Goal: Task Accomplishment & Management: Use online tool/utility

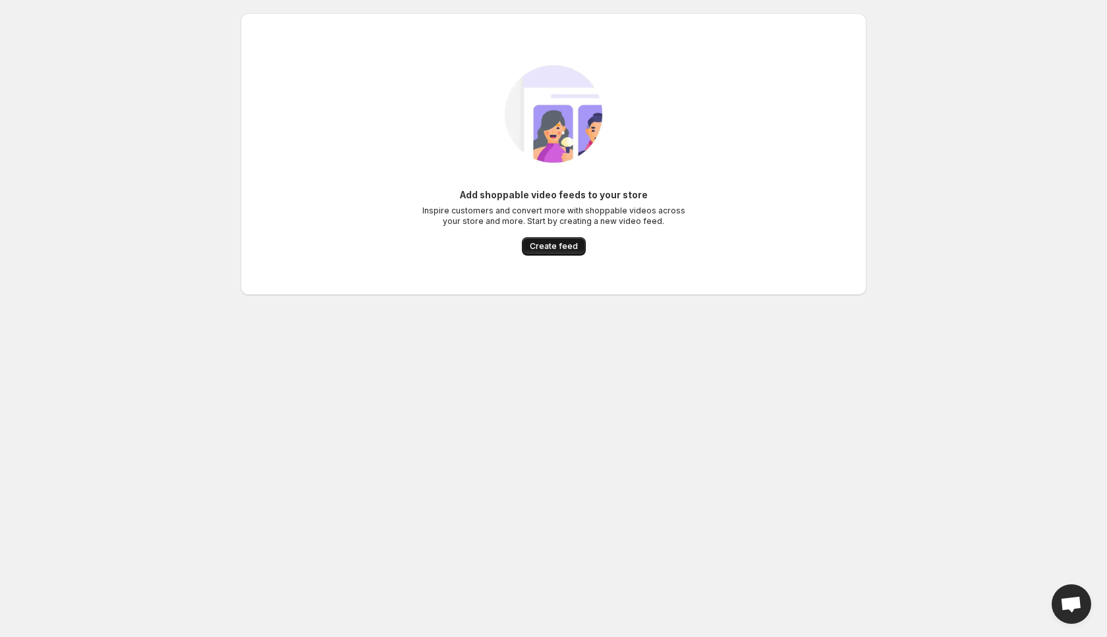
click at [571, 244] on span "Create feed" at bounding box center [554, 246] width 48 height 11
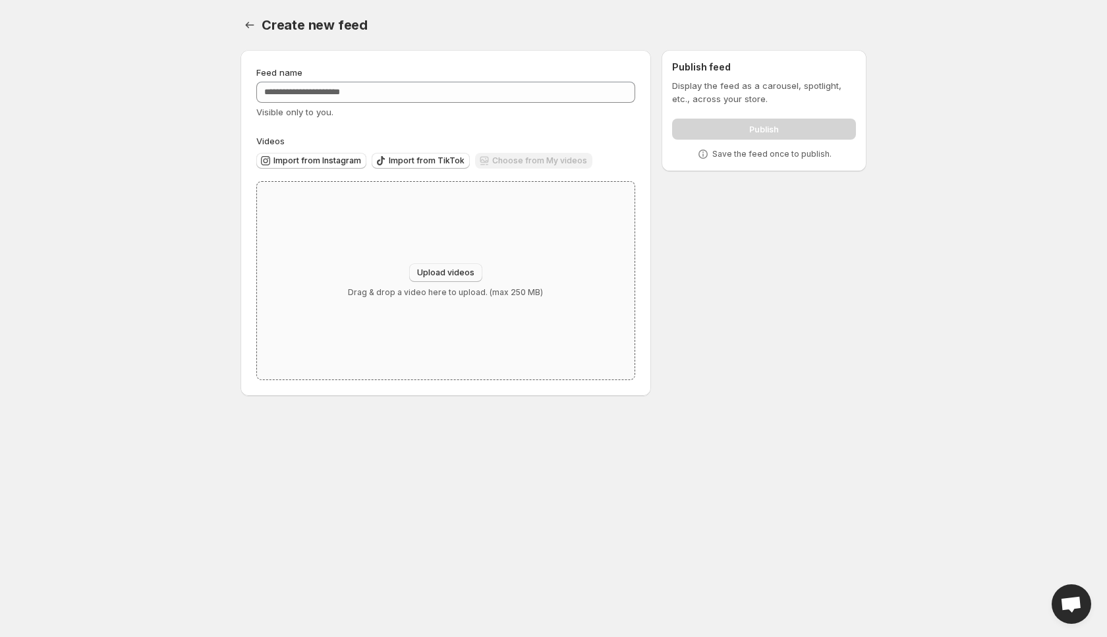
click at [431, 266] on button "Upload videos" at bounding box center [445, 273] width 73 height 18
type input "**********"
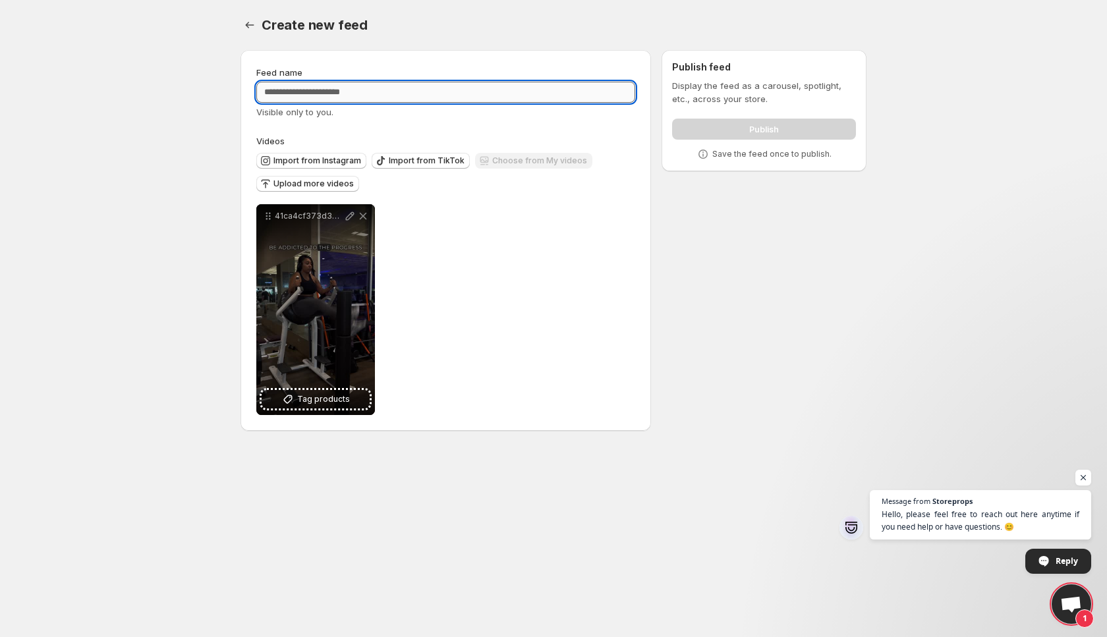
click at [457, 96] on input "Feed name" at bounding box center [445, 92] width 379 height 21
type input "***"
click at [635, 20] on div "Create new feed" at bounding box center [564, 25] width 605 height 18
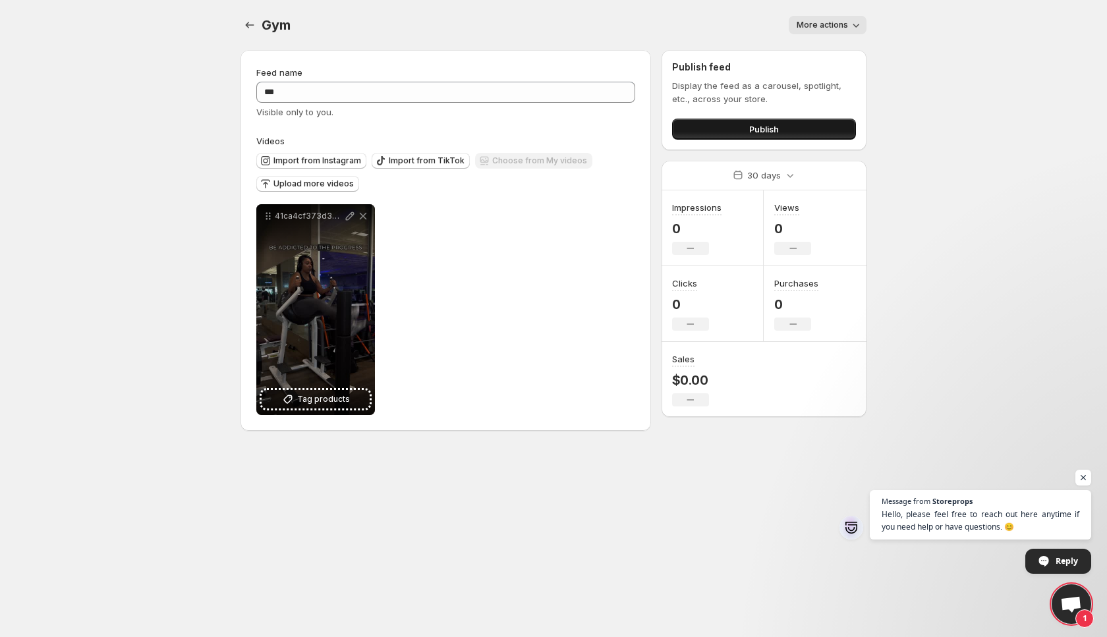
click at [755, 130] on span "Publish" at bounding box center [764, 129] width 30 height 13
click at [250, 19] on icon "Settings" at bounding box center [249, 24] width 13 height 13
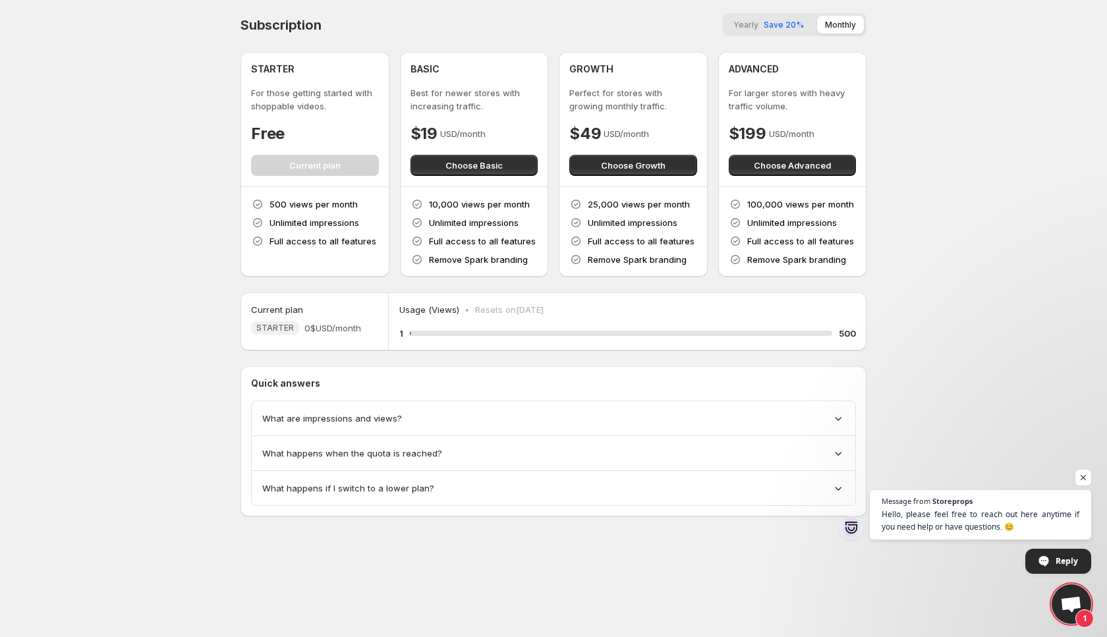
click at [426, 419] on div "What are impressions and views?" at bounding box center [553, 418] width 583 height 13
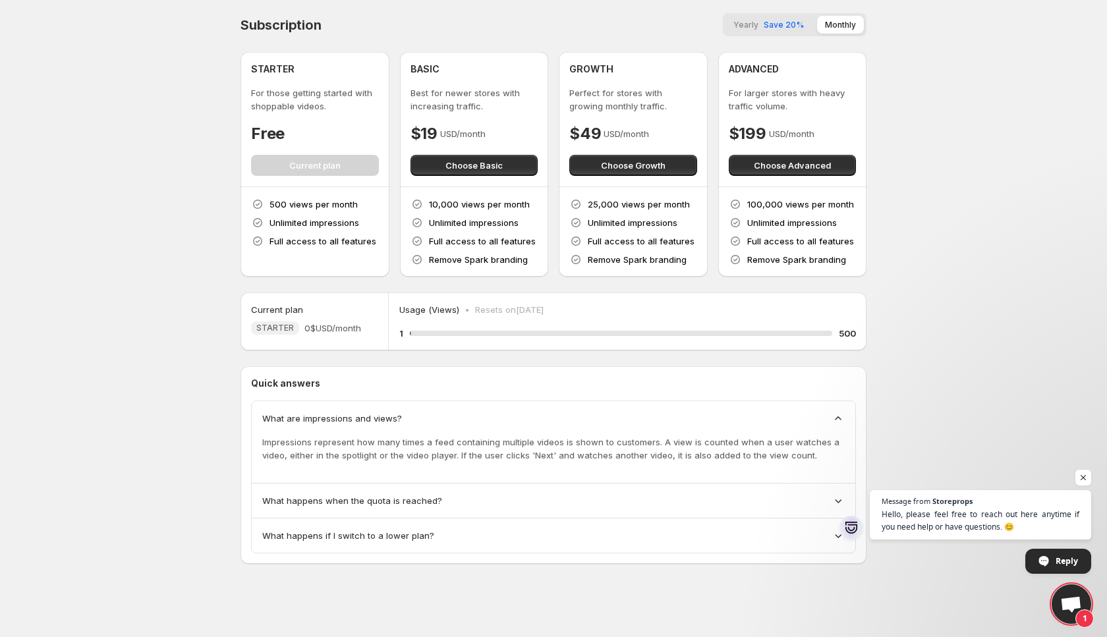
click at [430, 413] on div "What are impressions and views?" at bounding box center [553, 418] width 583 height 13
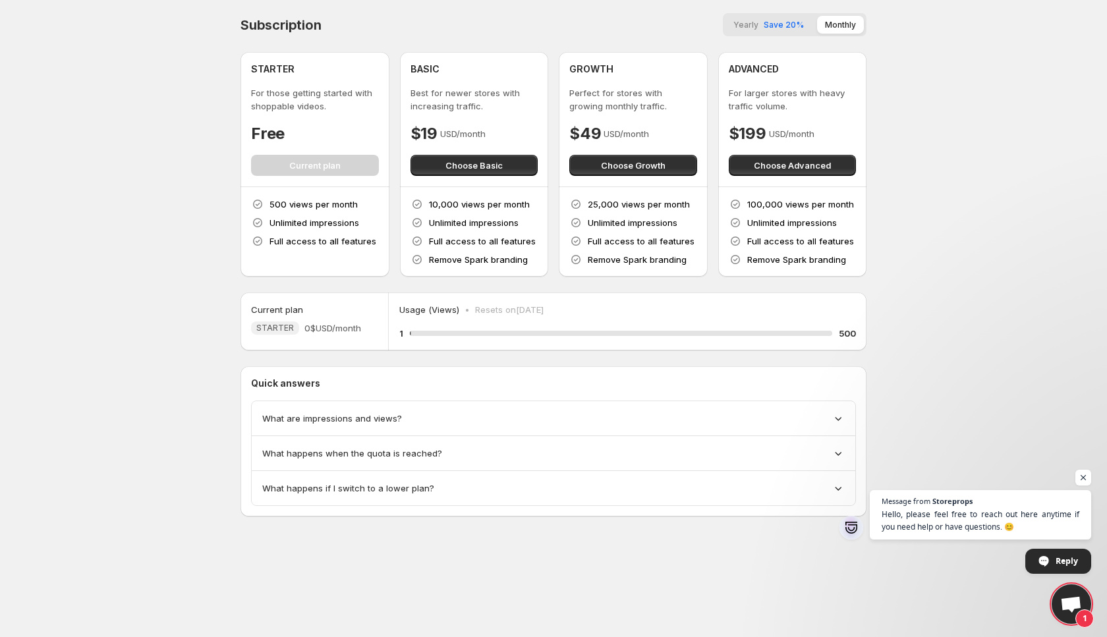
click at [381, 449] on span "What happens when the quota is reached?" at bounding box center [352, 453] width 180 height 13
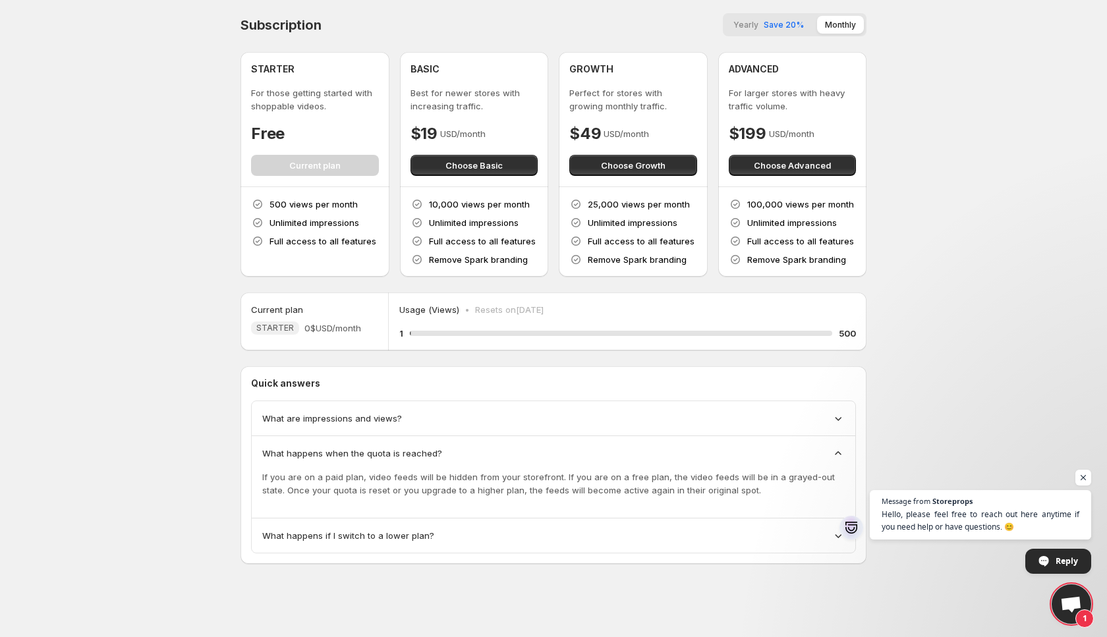
click at [382, 447] on span "What happens when the quota is reached?" at bounding box center [352, 453] width 180 height 13
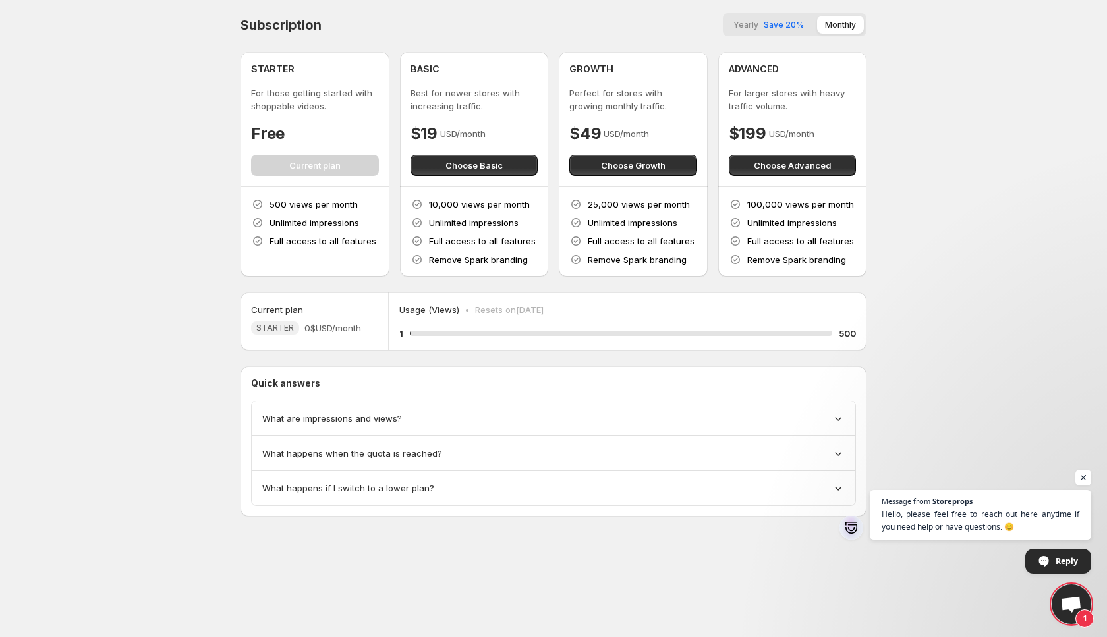
click at [380, 478] on div "What happens if I switch to a lower plan?" at bounding box center [554, 488] width 604 height 34
click at [776, 26] on span "Save 20%" at bounding box center [784, 25] width 40 height 10
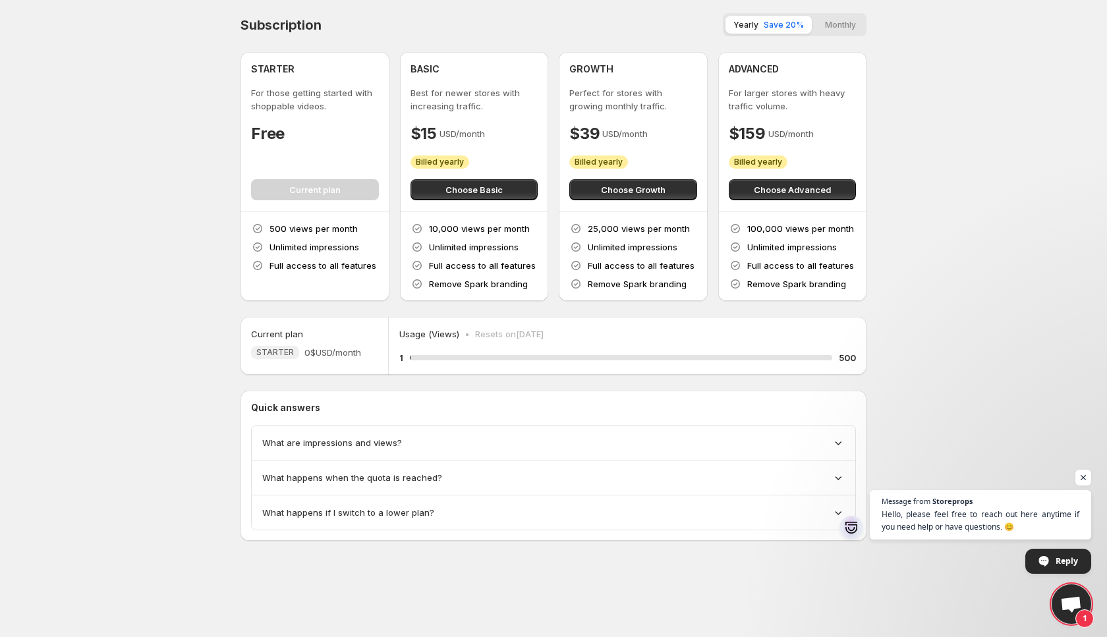
click at [853, 25] on button "Monthly" at bounding box center [840, 25] width 47 height 18
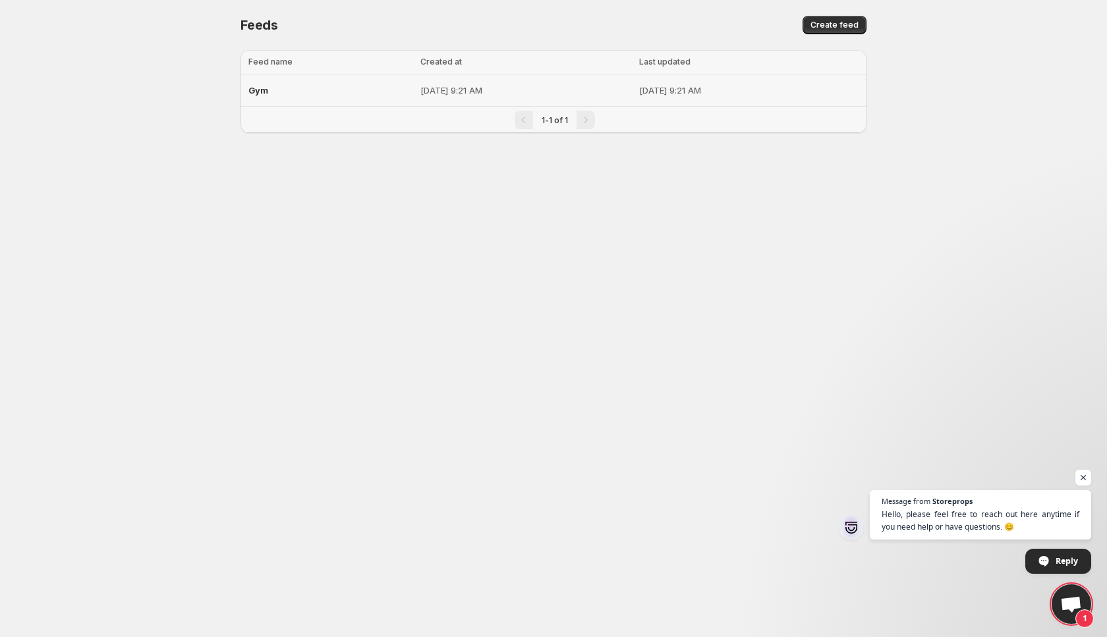
click at [575, 84] on p "[DATE] 9:21 AM" at bounding box center [525, 90] width 211 height 13
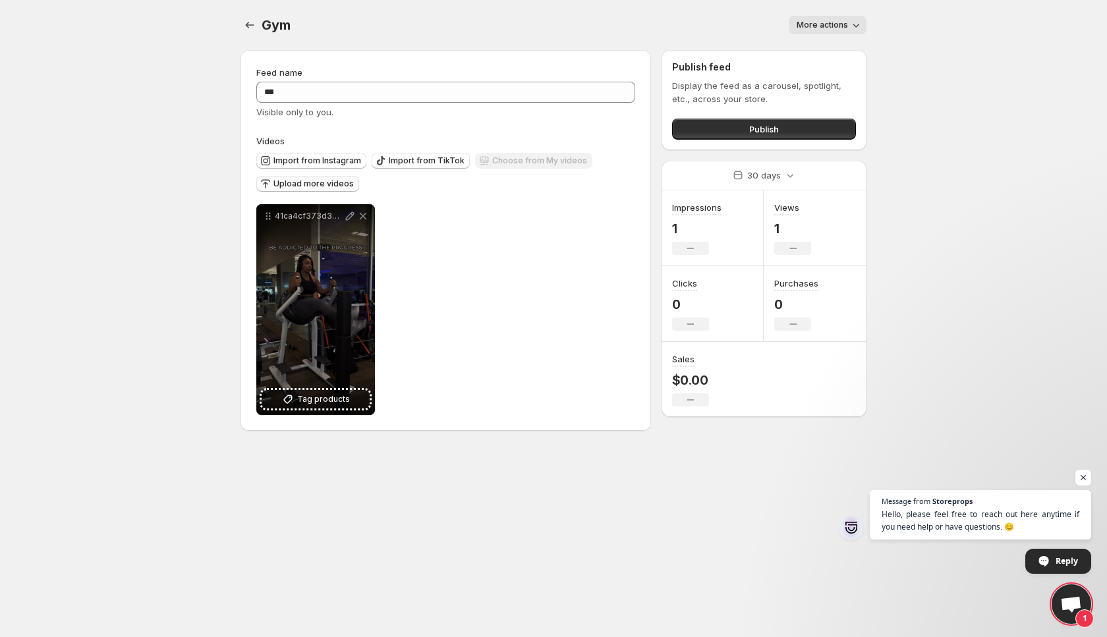
click at [287, 187] on span "Upload more videos" at bounding box center [314, 184] width 80 height 11
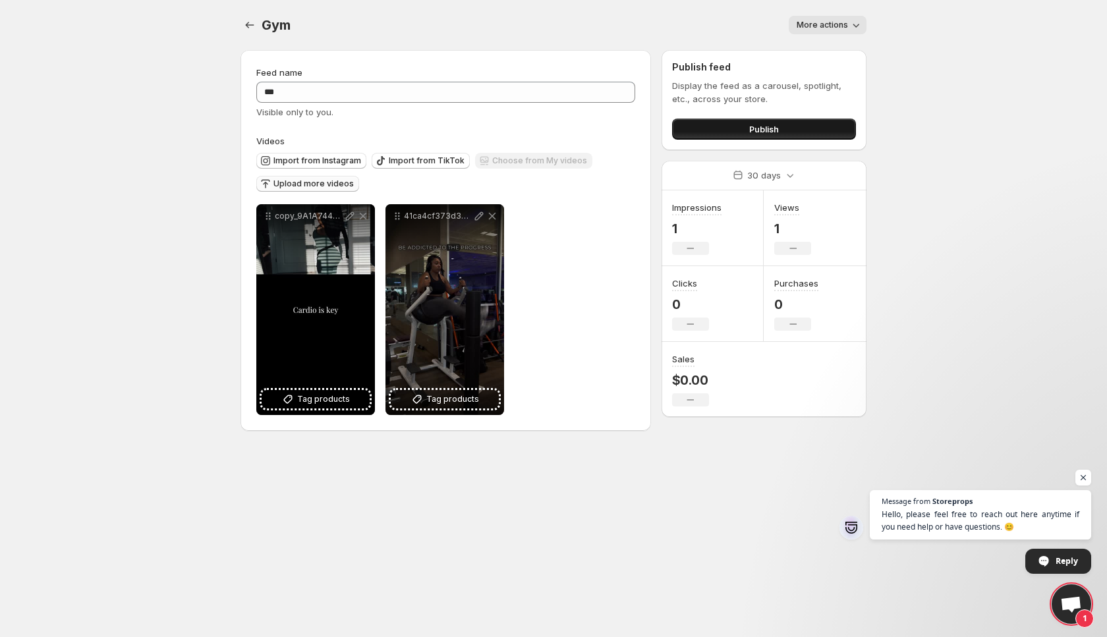
click at [817, 119] on button "Publish" at bounding box center [764, 129] width 184 height 21
click at [759, 140] on div "Publish feed Display the feed as a carousel, spotlight, etc., across your store…" at bounding box center [764, 100] width 205 height 100
click at [759, 136] on button "Publish" at bounding box center [764, 129] width 184 height 21
click at [309, 187] on span "Upload more videos" at bounding box center [314, 184] width 80 height 11
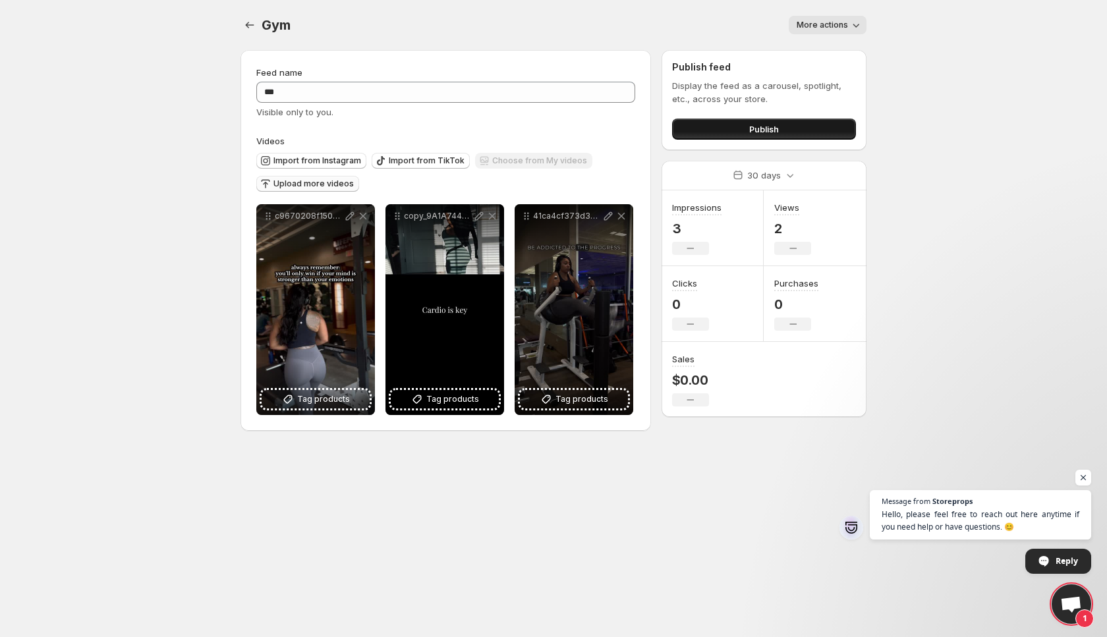
click at [768, 131] on span "Publish" at bounding box center [764, 129] width 30 height 13
click at [784, 133] on button "Publish" at bounding box center [764, 129] width 184 height 21
click at [333, 183] on span "Upload more videos" at bounding box center [314, 184] width 80 height 11
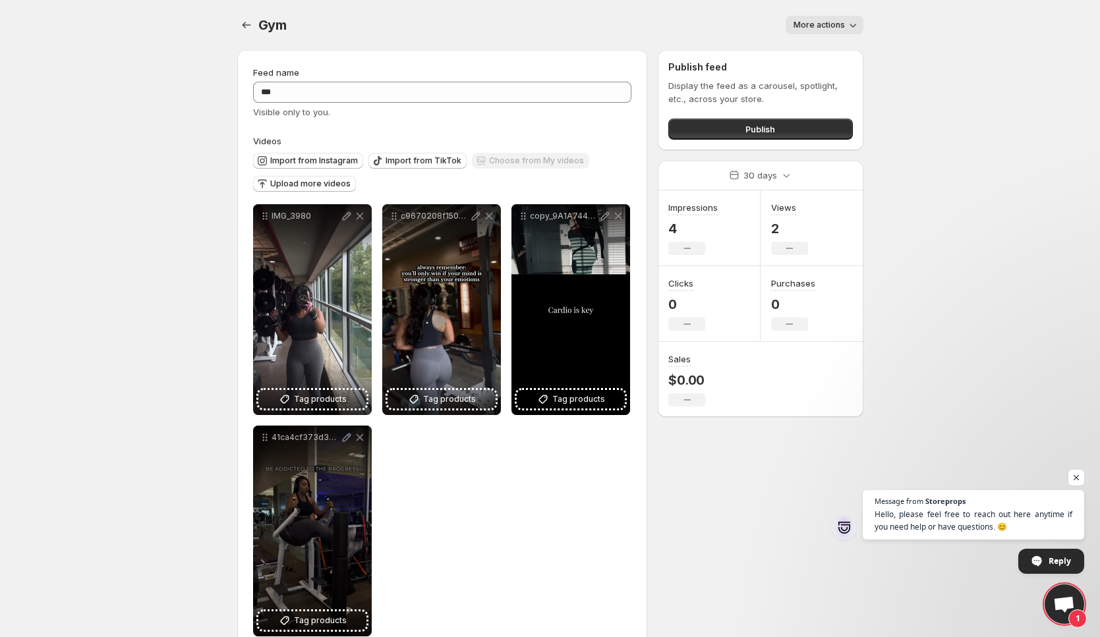
click at [643, 19] on div "More actions" at bounding box center [583, 25] width 561 height 18
click at [706, 27] on div "More actions" at bounding box center [583, 25] width 561 height 18
click at [958, 104] on body "**********" at bounding box center [550, 318] width 1100 height 637
click at [825, 119] on button "Publish" at bounding box center [760, 129] width 184 height 21
click at [315, 181] on span "Upload more videos" at bounding box center [310, 184] width 80 height 11
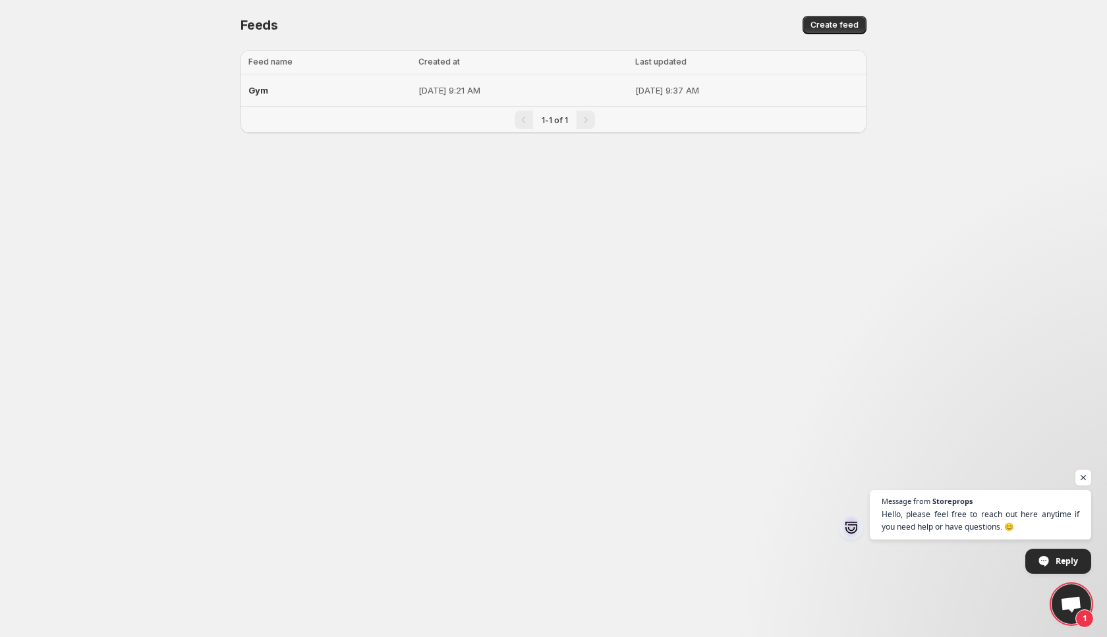
click at [465, 94] on p "[DATE] 9:21 AM" at bounding box center [523, 90] width 209 height 13
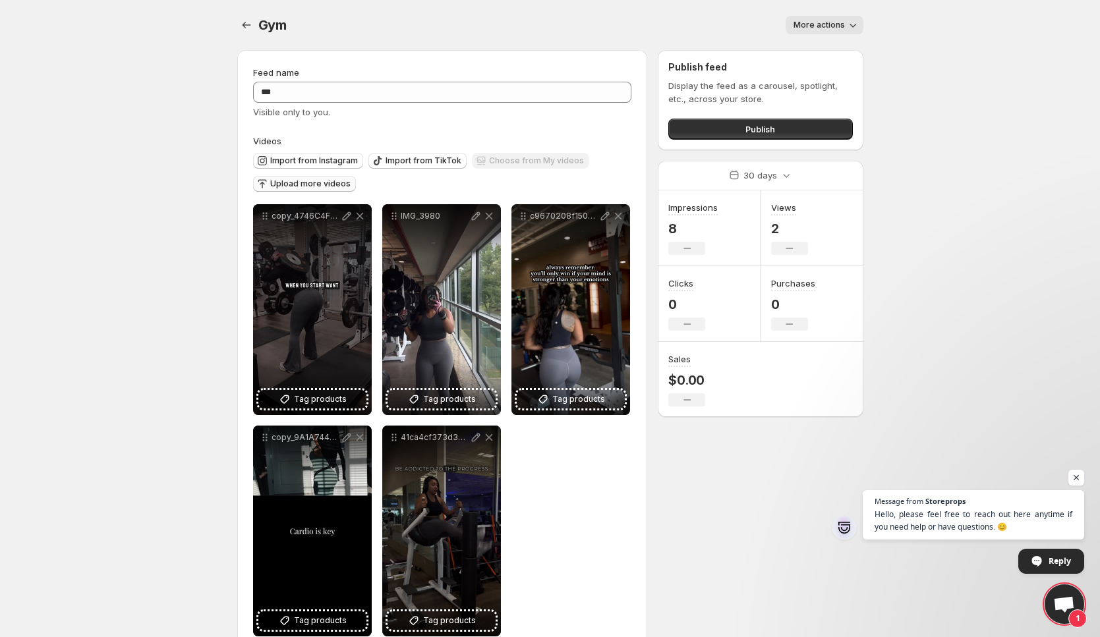
click at [304, 185] on span "Upload more videos" at bounding box center [310, 184] width 80 height 11
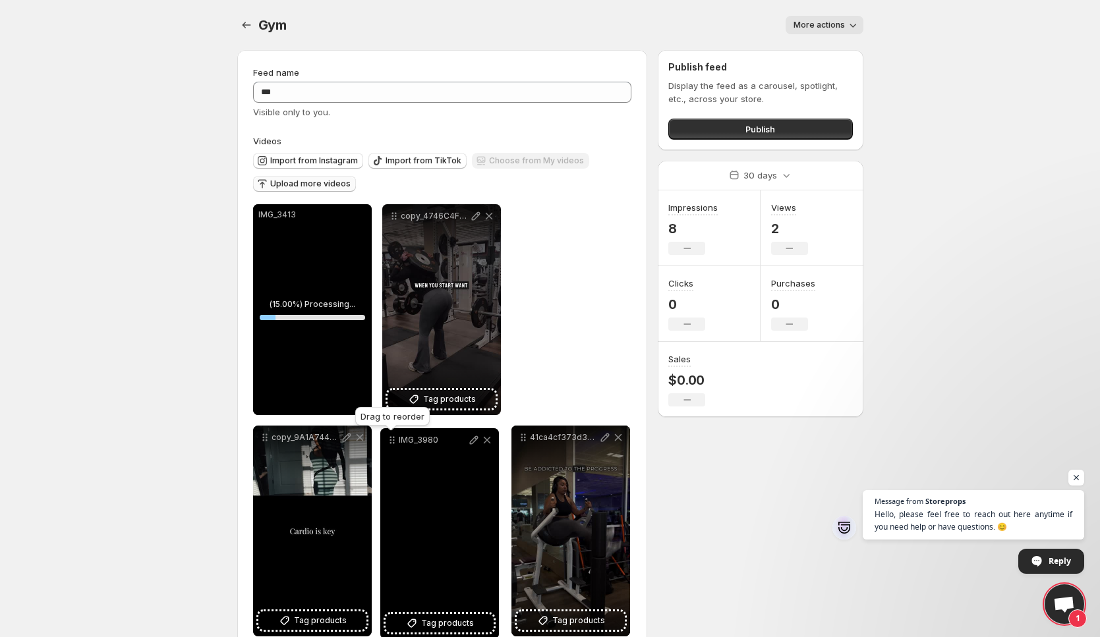
drag, startPoint x: 525, startPoint y: 215, endPoint x: 394, endPoint y: 439, distance: 259.6
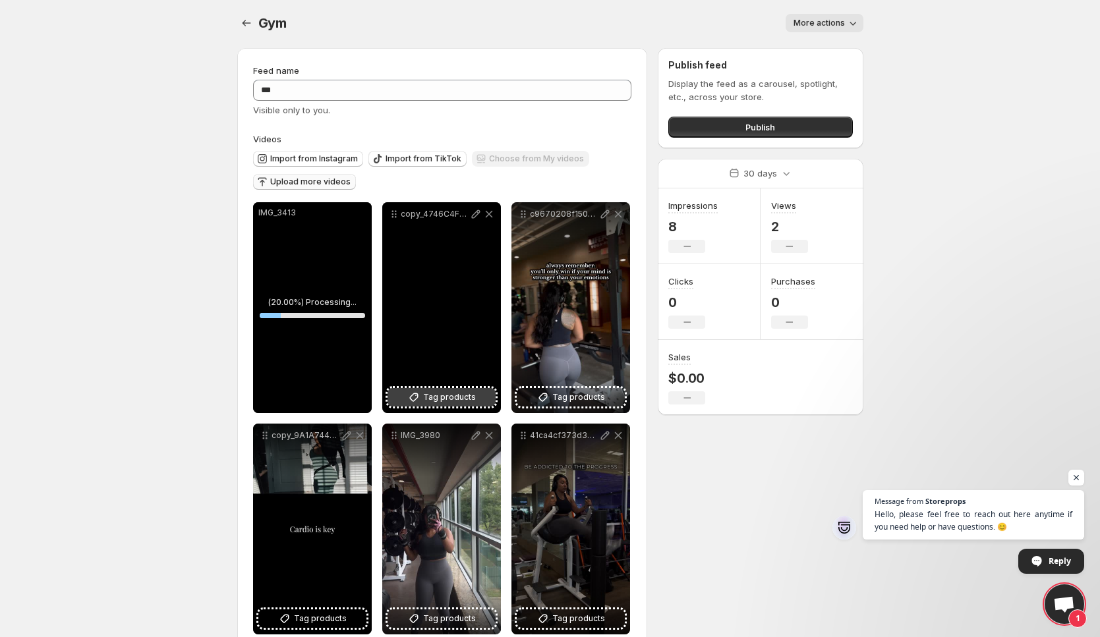
scroll to position [3, 0]
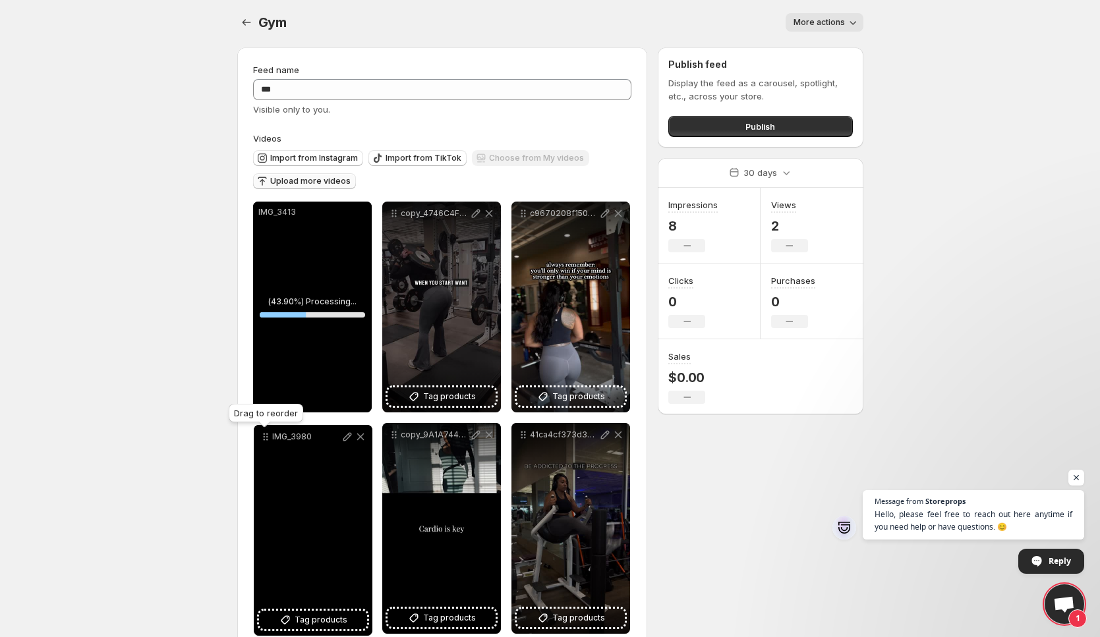
drag, startPoint x: 391, startPoint y: 436, endPoint x: 263, endPoint y: 438, distance: 128.5
click at [263, 438] on icon at bounding box center [265, 436] width 13 height 13
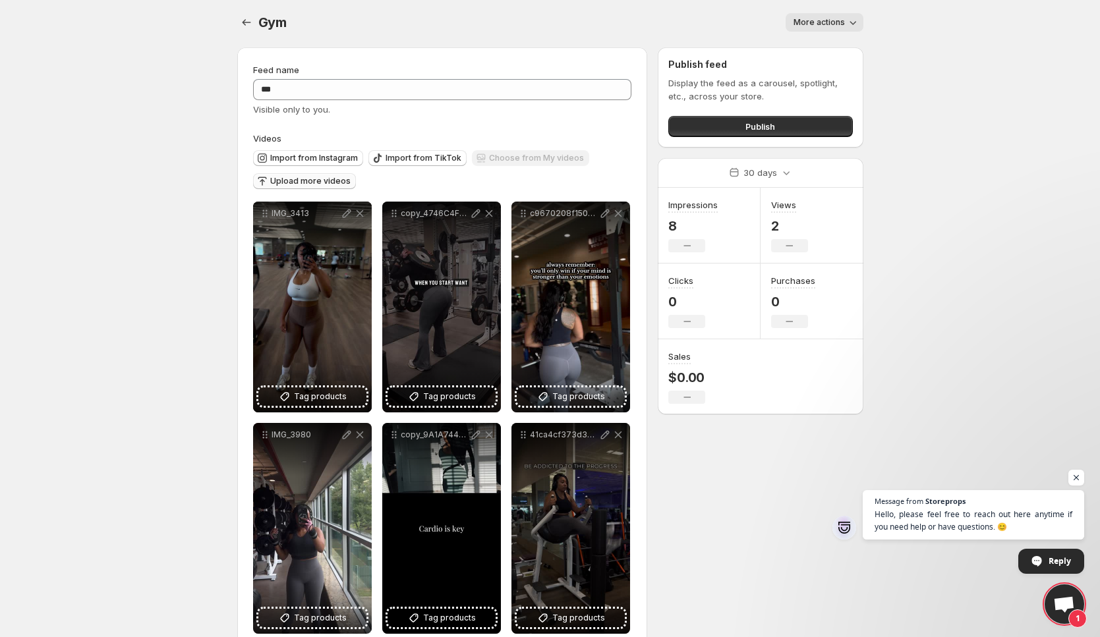
scroll to position [0, 0]
